Goal: Information Seeking & Learning: Learn about a topic

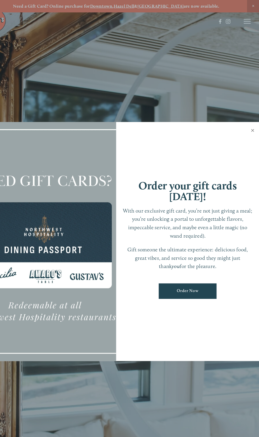
click at [250, 120] on link "Close" at bounding box center [252, 118] width 10 height 15
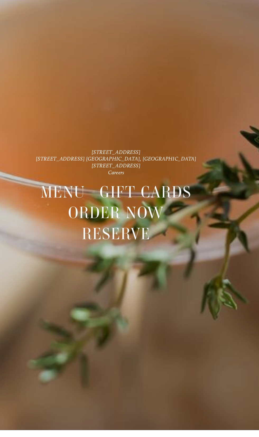
scroll to position [0, 0]
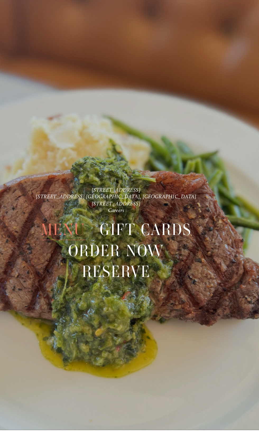
click at [82, 260] on span "Menu" at bounding box center [81, 255] width 40 height 19
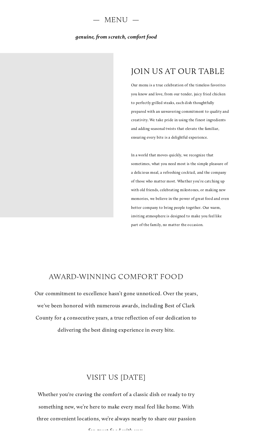
scroll to position [1, 0]
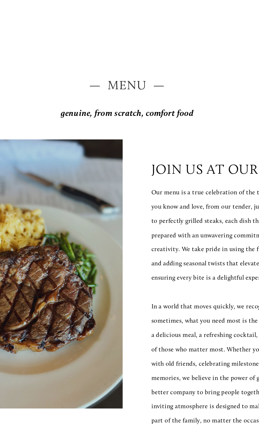
click at [131, 64] on h2 "— Menu —" at bounding box center [129, 65] width 227 height 9
click at [130, 71] on div "— Menu — genuine, from scratch, comfort food" at bounding box center [129, 74] width 227 height 26
click at [127, 66] on h2 "— Menu —" at bounding box center [129, 65] width 227 height 9
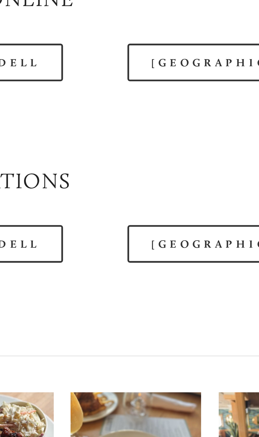
scroll to position [264, 0]
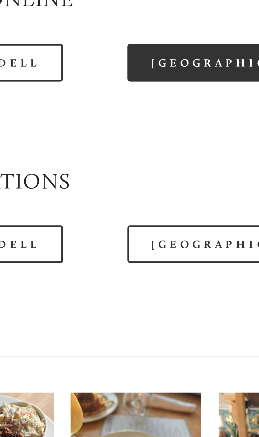
click at [200, 318] on link "[GEOGRAPHIC_DATA]" at bounding box center [208, 313] width 70 height 12
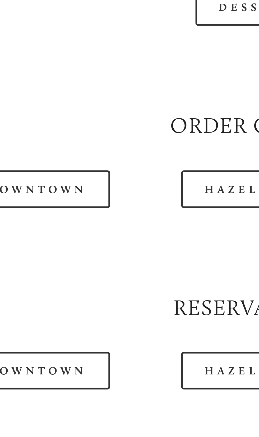
scroll to position [265, 0]
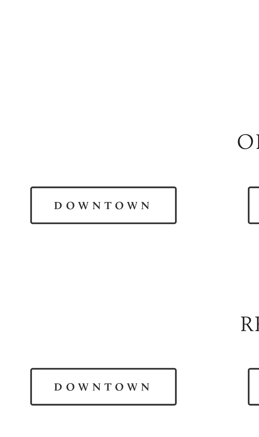
click at [61, 236] on link "Main Menu" at bounding box center [50, 230] width 46 height 12
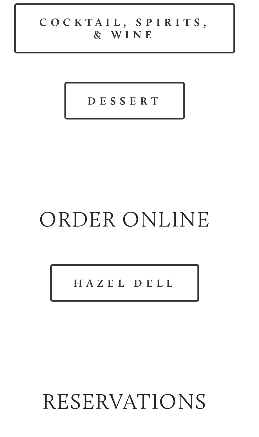
scroll to position [487, 0]
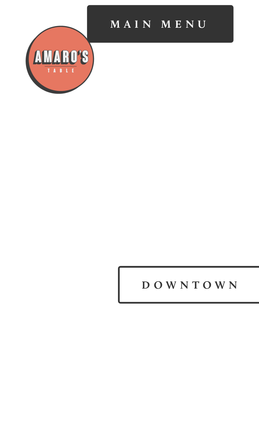
click at [49, 13] on link "Main Menu" at bounding box center [50, 8] width 46 height 12
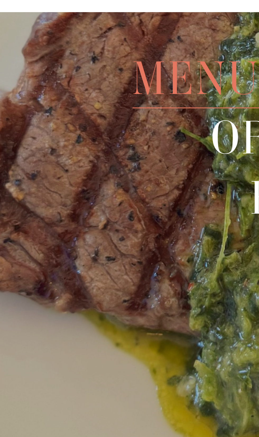
scroll to position [818, 0]
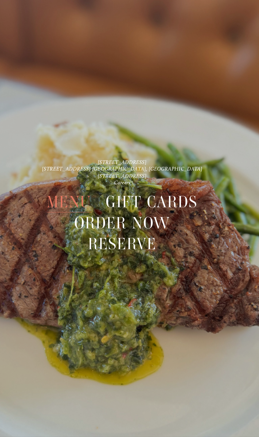
scroll to position [11, 0]
